Goal: Check status: Check status

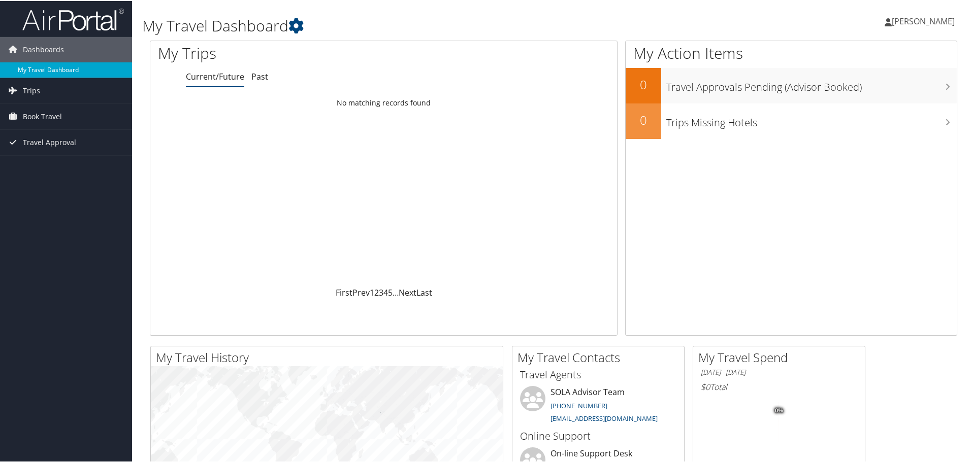
click at [45, 68] on link "My Travel Dashboard" at bounding box center [66, 68] width 132 height 15
click at [213, 74] on link "Current/Future" at bounding box center [215, 75] width 58 height 11
click at [41, 146] on span "Travel Approval" at bounding box center [49, 141] width 53 height 25
click at [49, 162] on link "Pending Trip Approvals" at bounding box center [66, 161] width 132 height 15
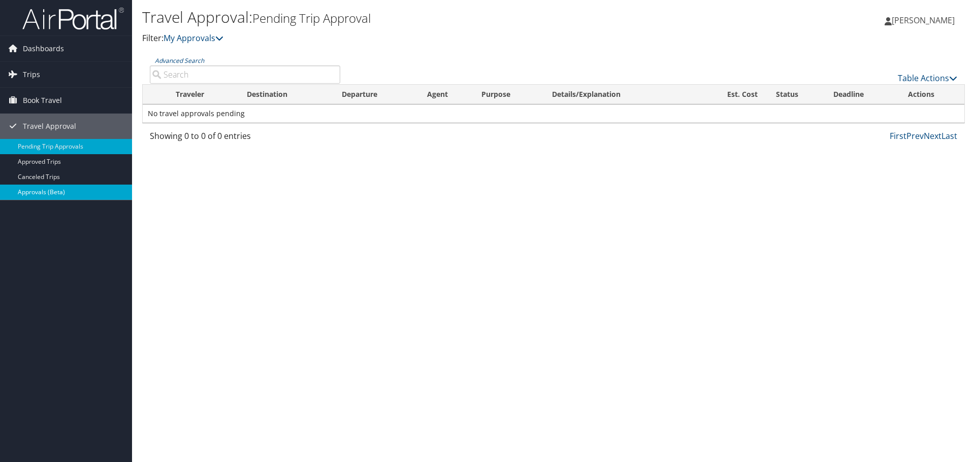
click at [54, 195] on link "Approvals (Beta)" at bounding box center [66, 192] width 132 height 15
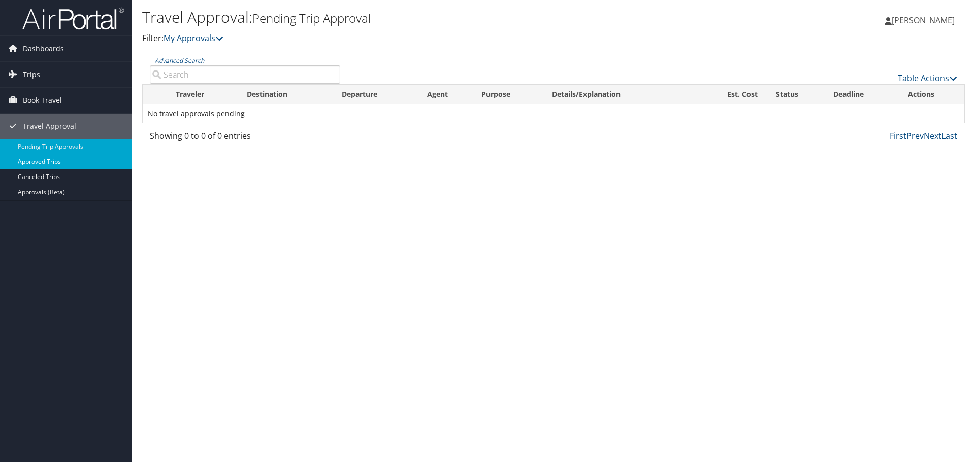
click at [48, 163] on link "Approved Trips" at bounding box center [66, 161] width 132 height 15
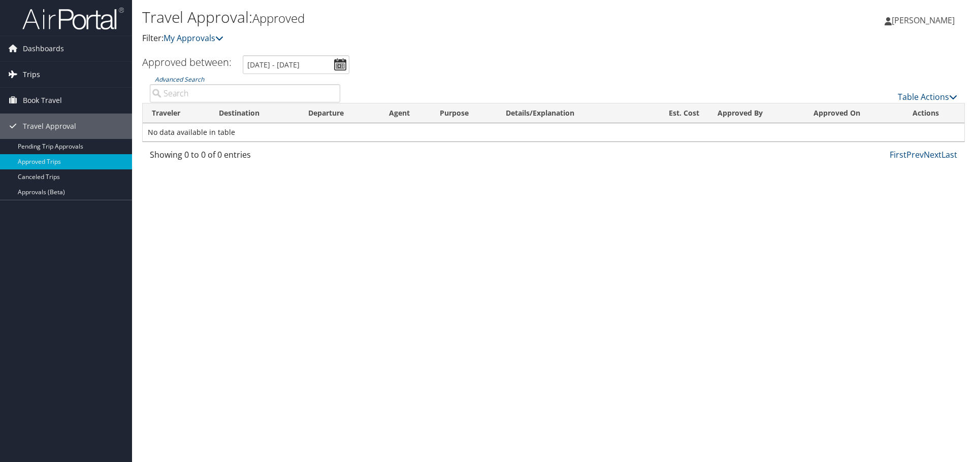
click at [26, 75] on span "Trips" at bounding box center [31, 74] width 17 height 25
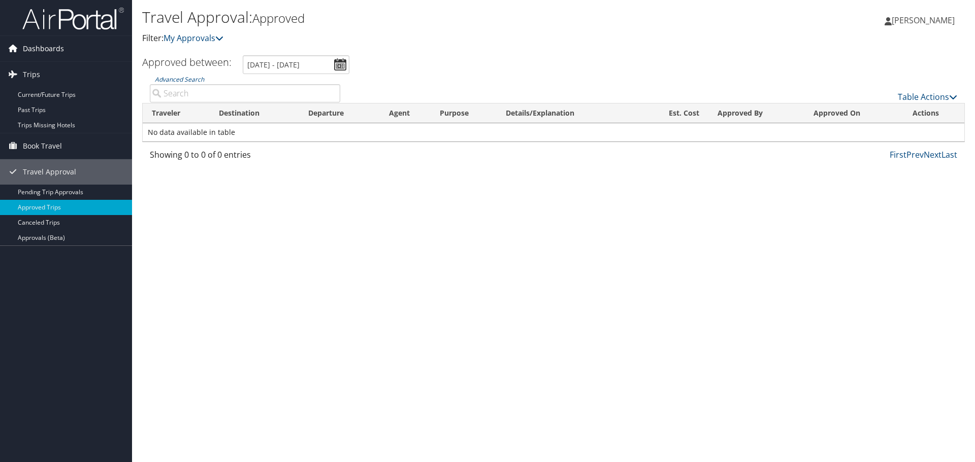
click at [44, 46] on span "Dashboards" at bounding box center [43, 48] width 41 height 25
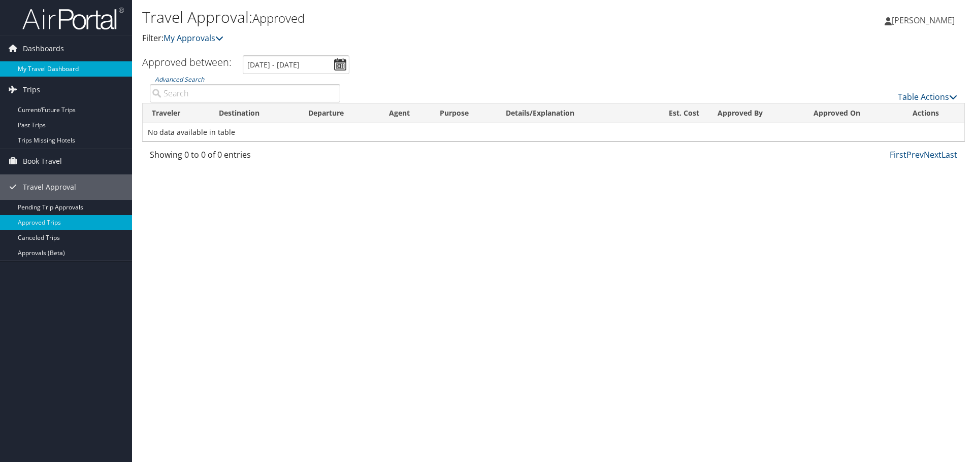
click at [44, 65] on link "My Travel Dashboard" at bounding box center [66, 68] width 132 height 15
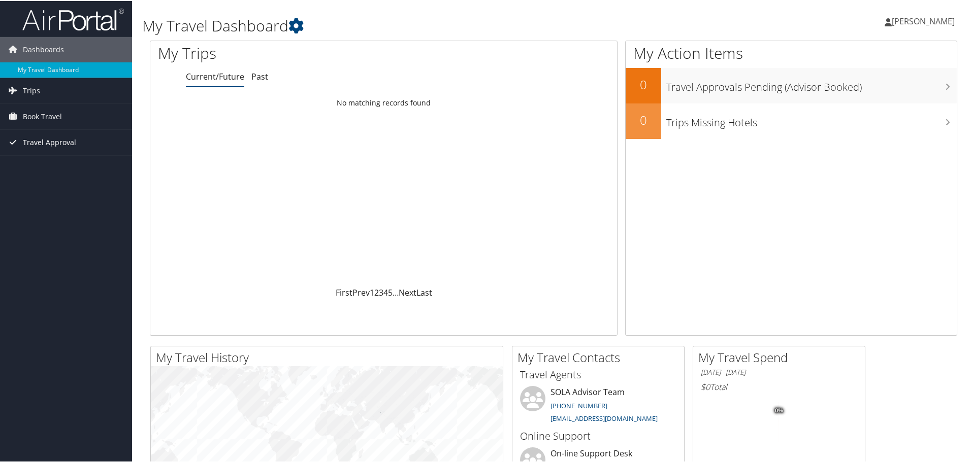
click at [13, 147] on icon at bounding box center [12, 141] width 15 height 15
click at [50, 162] on link "Pending Trip Approvals" at bounding box center [66, 161] width 132 height 15
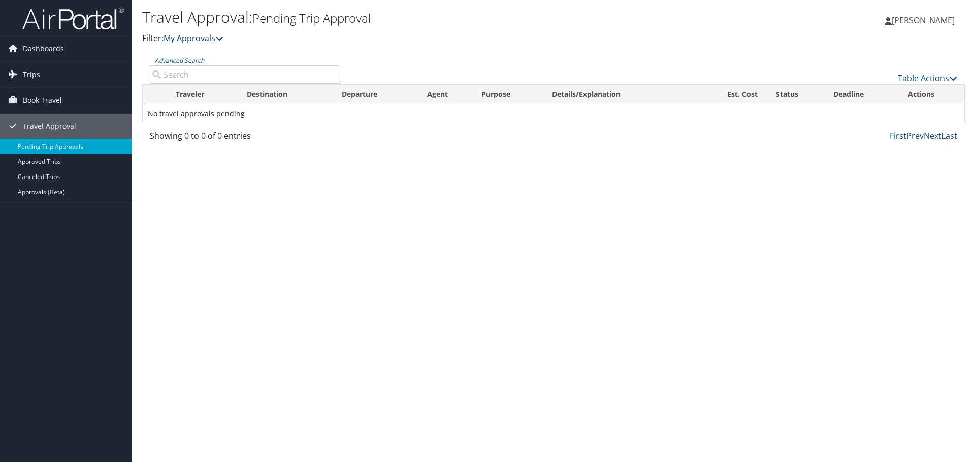
click at [221, 38] on icon at bounding box center [219, 38] width 8 height 8
click at [223, 38] on icon at bounding box center [219, 38] width 8 height 8
click at [55, 163] on link "Approved Trips" at bounding box center [66, 161] width 132 height 15
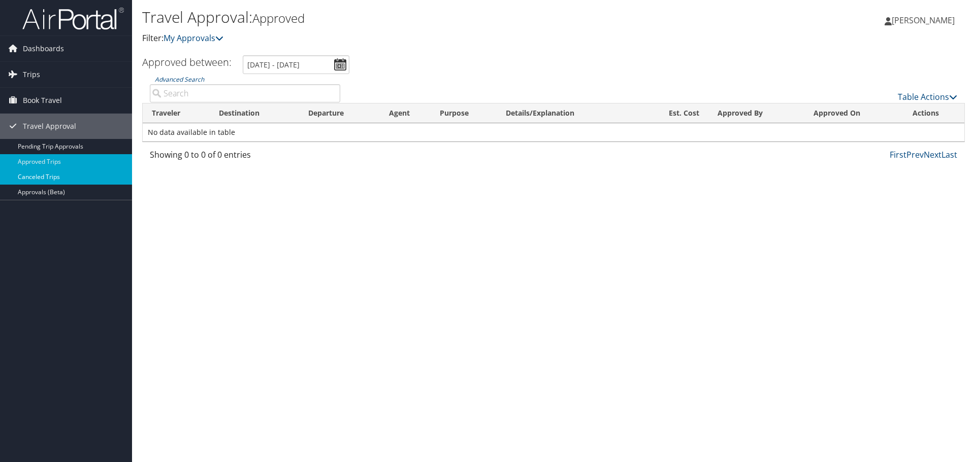
click at [42, 182] on link "Canceled Trips" at bounding box center [66, 177] width 132 height 15
